Goal: Task Accomplishment & Management: Manage account settings

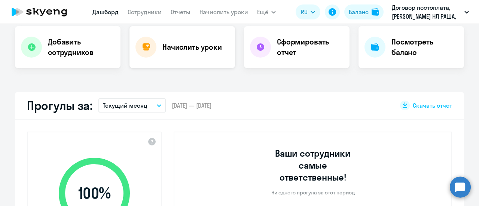
scroll to position [150, 0]
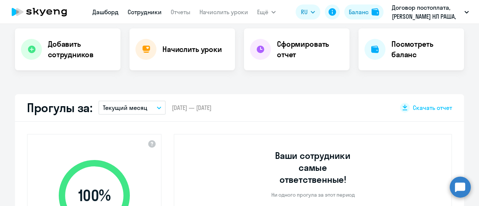
click at [134, 10] on link "Сотрудники" at bounding box center [145, 11] width 34 height 7
select select "30"
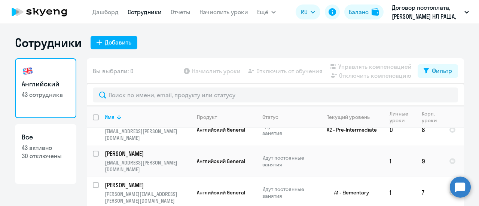
scroll to position [33, 0]
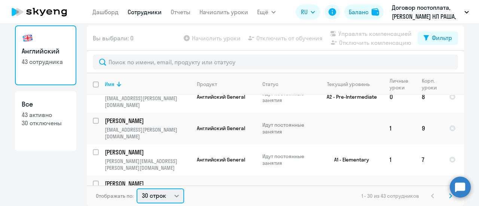
click at [173, 194] on select "30 строк 50 строк 100 строк" at bounding box center [161, 196] width 48 height 15
select select "50"
click at [137, 189] on select "30 строк 50 строк 100 строк" at bounding box center [161, 196] width 48 height 15
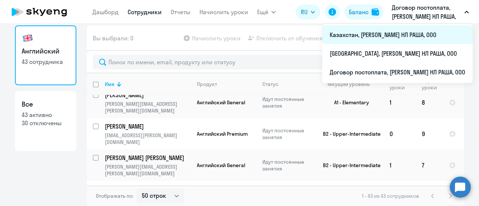
click at [369, 34] on li "Казахстан, [PERSON_NAME] НЛ РАША, ООО" at bounding box center [397, 34] width 151 height 19
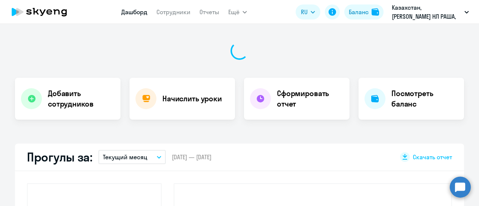
scroll to position [100, 0]
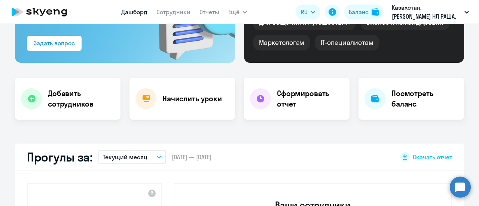
select select "30"
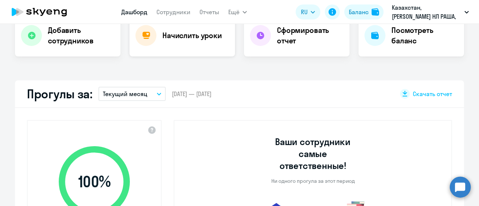
scroll to position [175, 0]
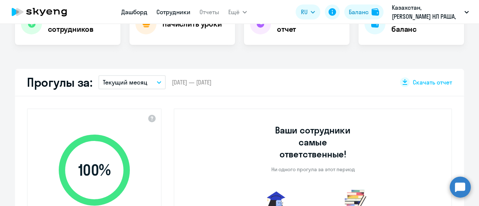
click at [170, 9] on link "Сотрудники" at bounding box center [174, 11] width 34 height 7
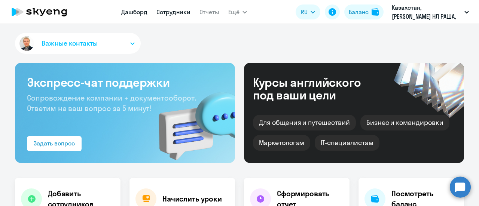
select select "30"
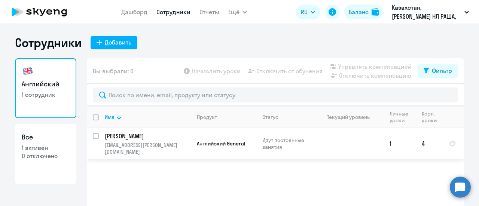
click at [94, 136] on input "select row 40644924" at bounding box center [100, 140] width 15 height 15
checkbox input "true"
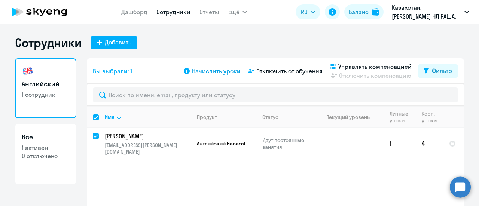
click at [208, 72] on span "Начислить уроки" at bounding box center [216, 71] width 49 height 9
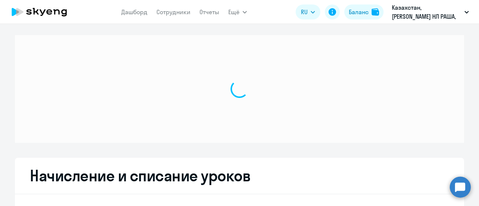
select select "10"
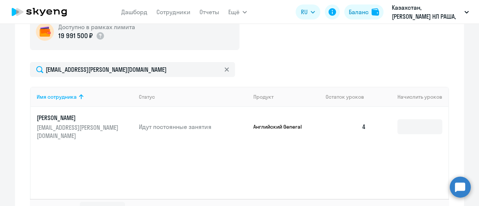
scroll to position [262, 0]
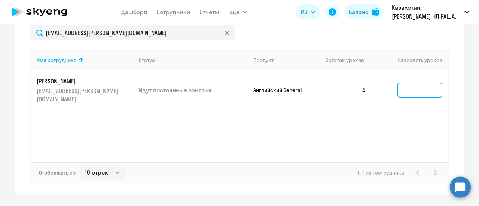
click at [413, 86] on input at bounding box center [420, 90] width 45 height 15
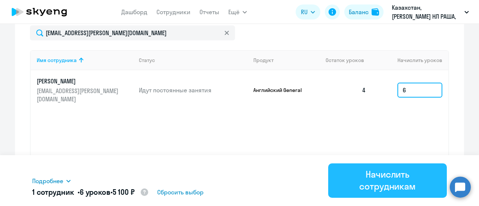
type input "6"
click at [383, 183] on div "Начислить сотрудникам" at bounding box center [388, 181] width 98 height 24
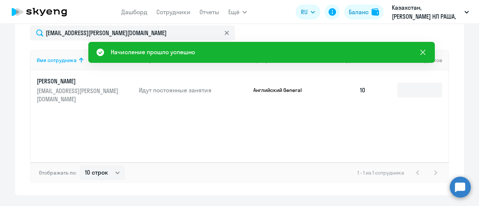
click at [423, 52] on icon at bounding box center [423, 52] width 5 height 5
